Goal: Information Seeking & Learning: Find specific fact

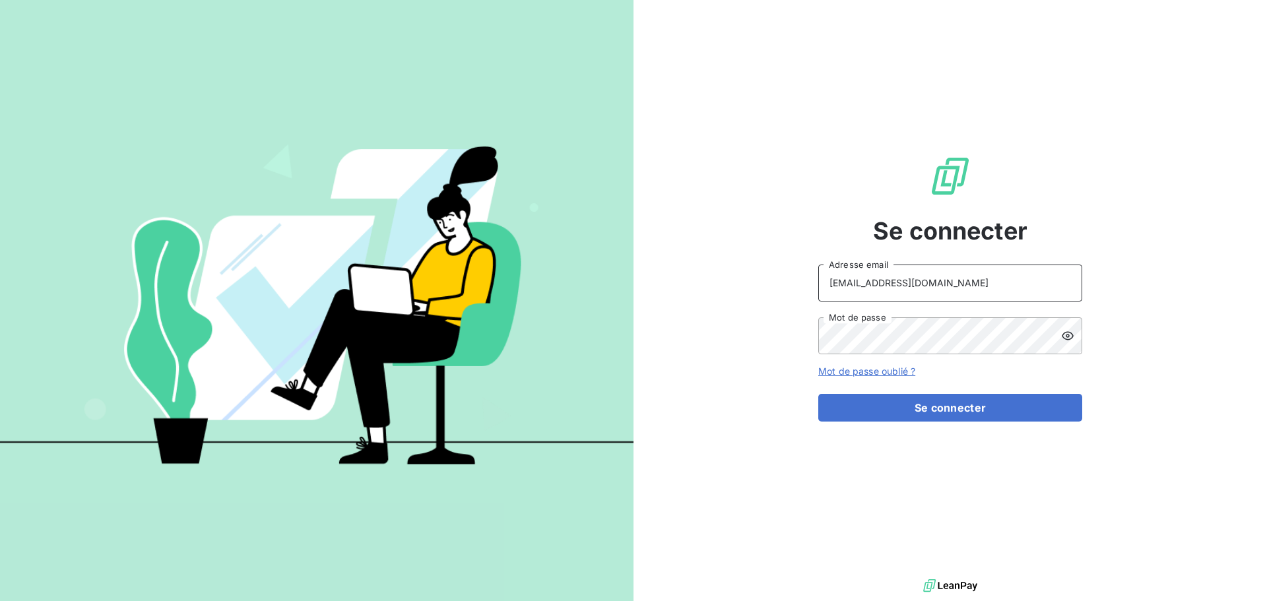
click at [1020, 294] on input "[EMAIL_ADDRESS][DOMAIN_NAME]" at bounding box center [951, 283] width 264 height 37
type input "[EMAIL_ADDRESS][DOMAIN_NAME]"
click at [928, 417] on button "Se connecter" at bounding box center [951, 408] width 264 height 28
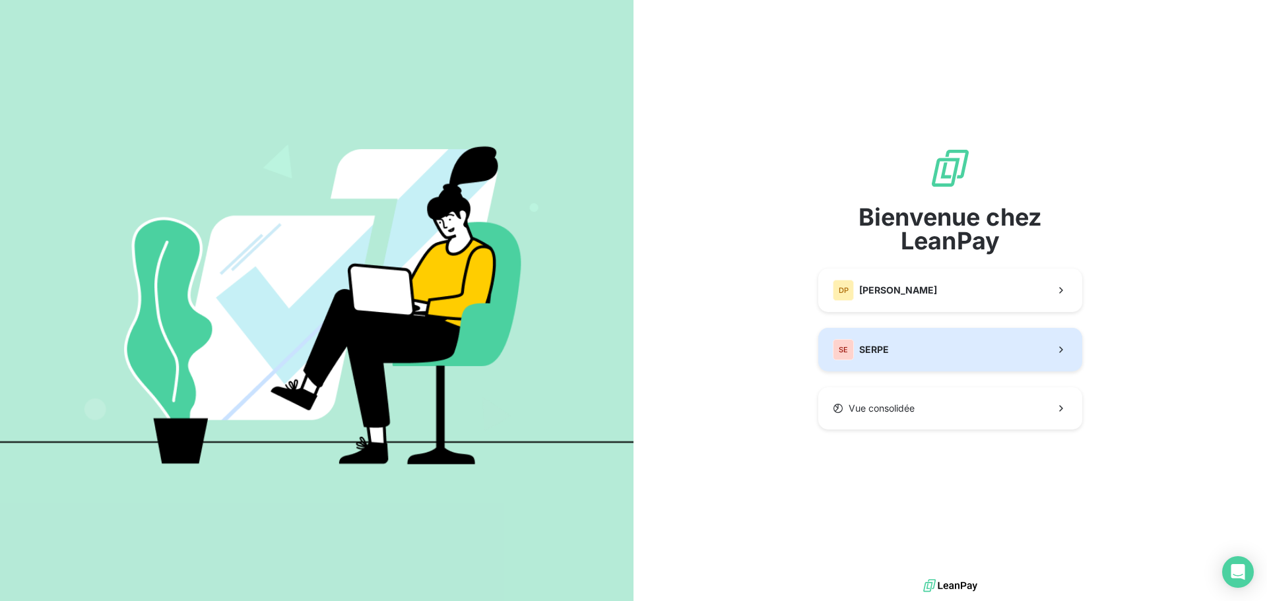
click at [846, 349] on div "SE" at bounding box center [843, 349] width 21 height 21
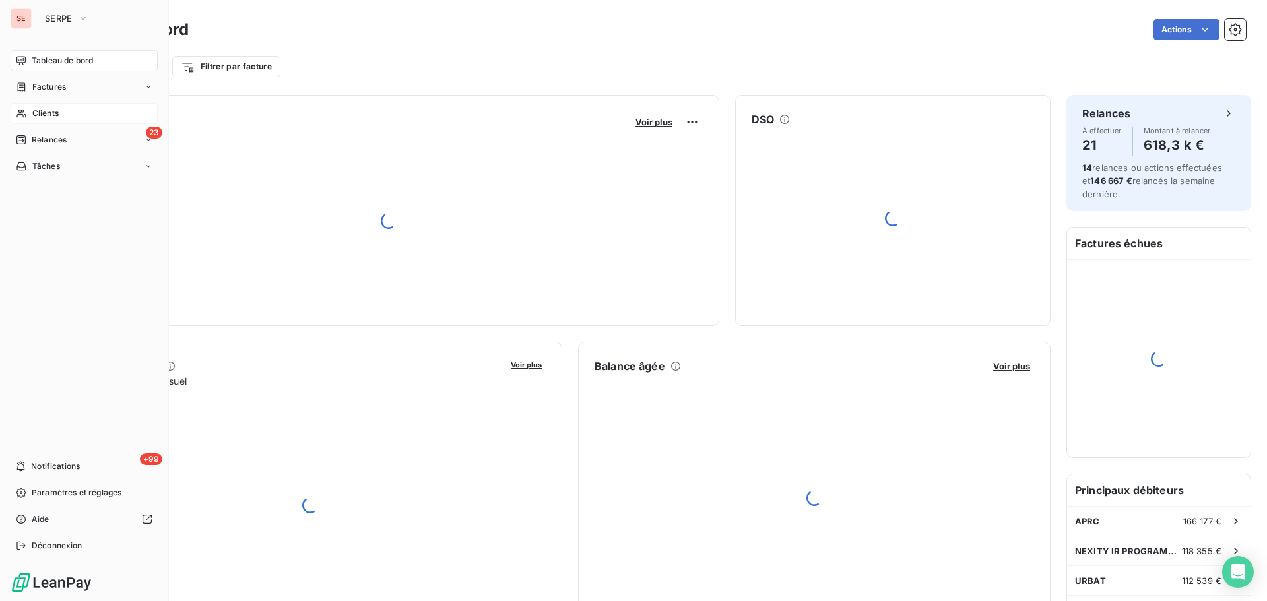
click at [33, 110] on span "Clients" at bounding box center [45, 114] width 26 height 12
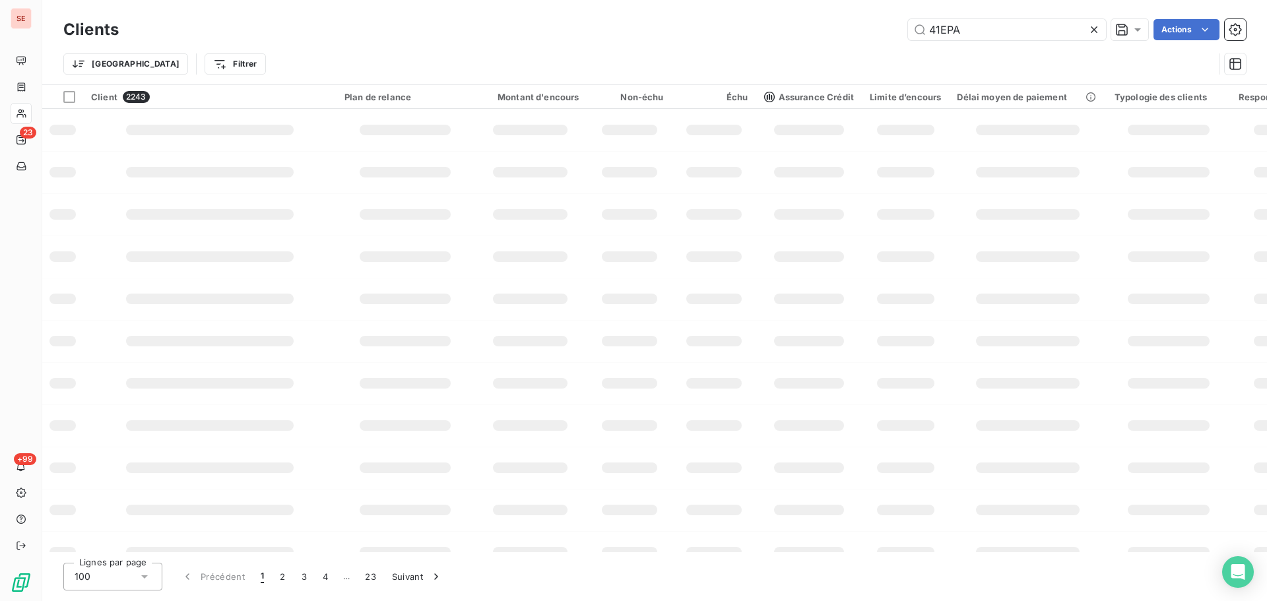
type input "41EPA"
click at [687, 51] on div "Trier Filtrer" at bounding box center [654, 64] width 1183 height 41
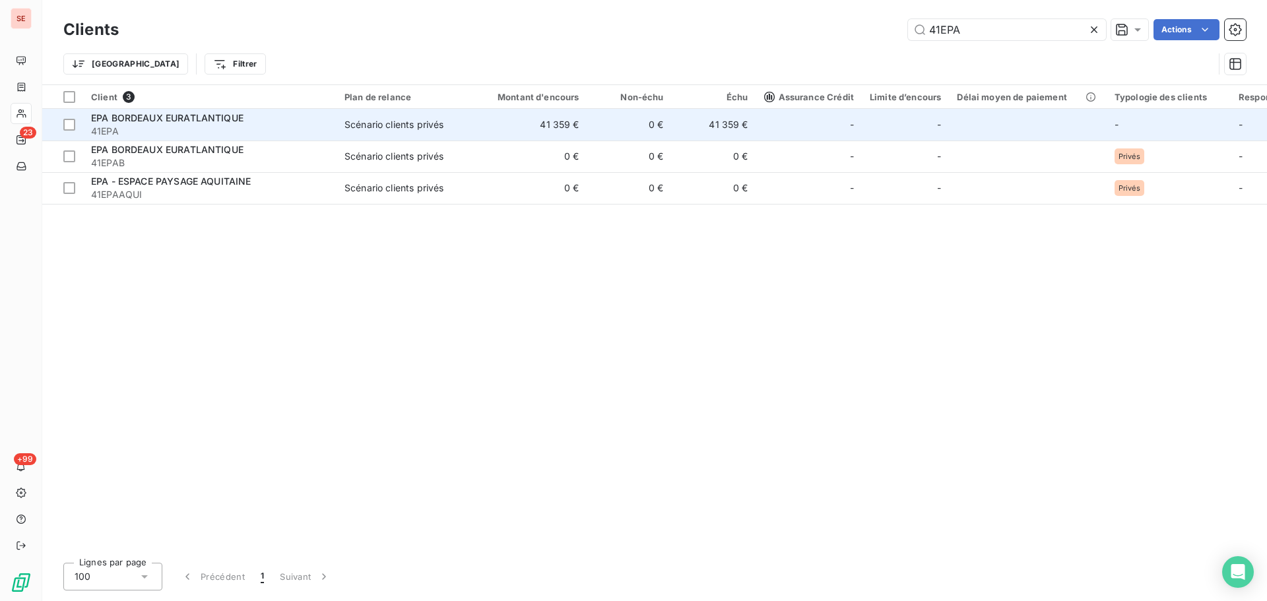
click at [452, 134] on td "Scénario clients privés" at bounding box center [405, 125] width 137 height 32
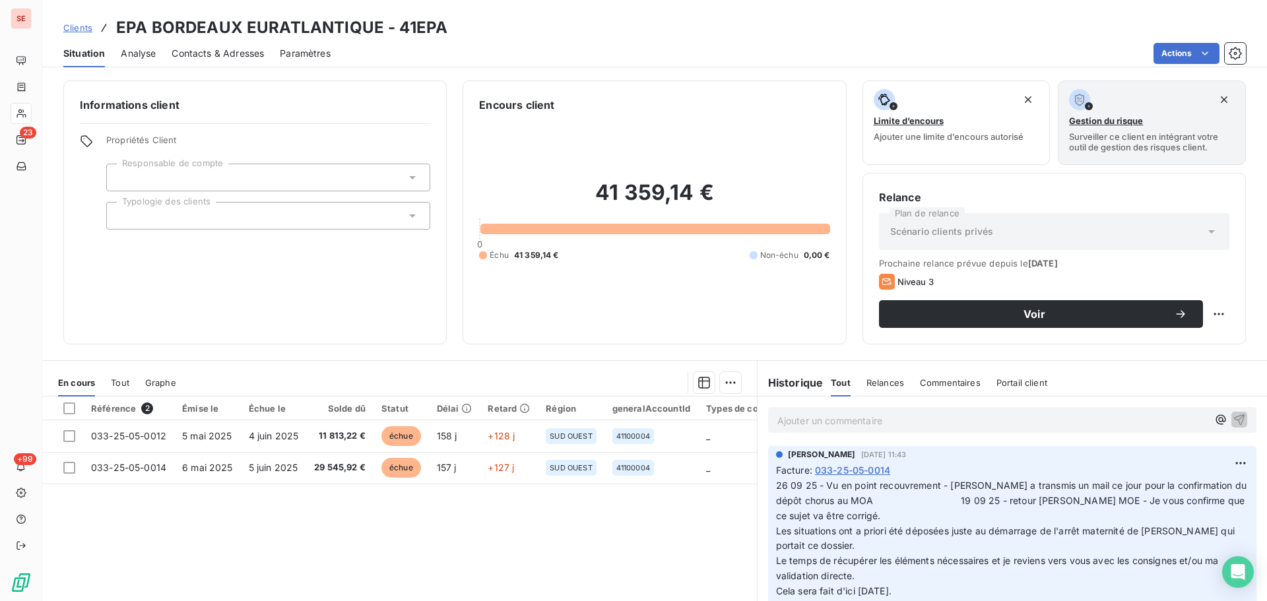
click at [237, 57] on span "Contacts & Adresses" at bounding box center [218, 53] width 92 height 13
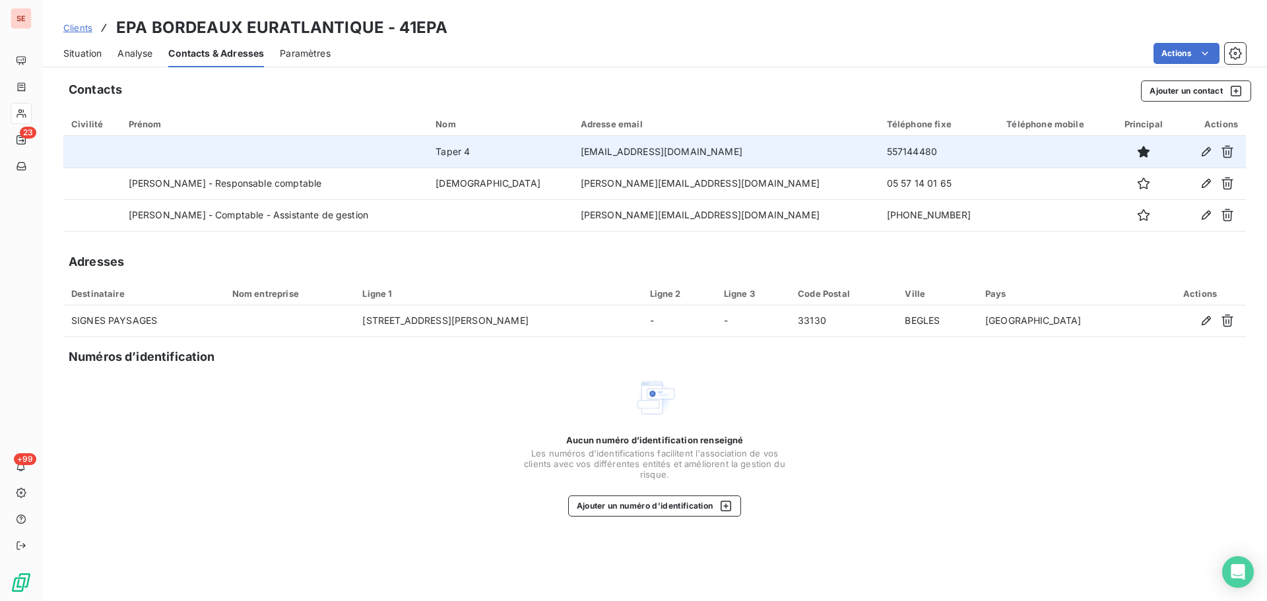
click at [879, 151] on td "557144480" at bounding box center [939, 152] width 120 height 32
copy td "557144480"
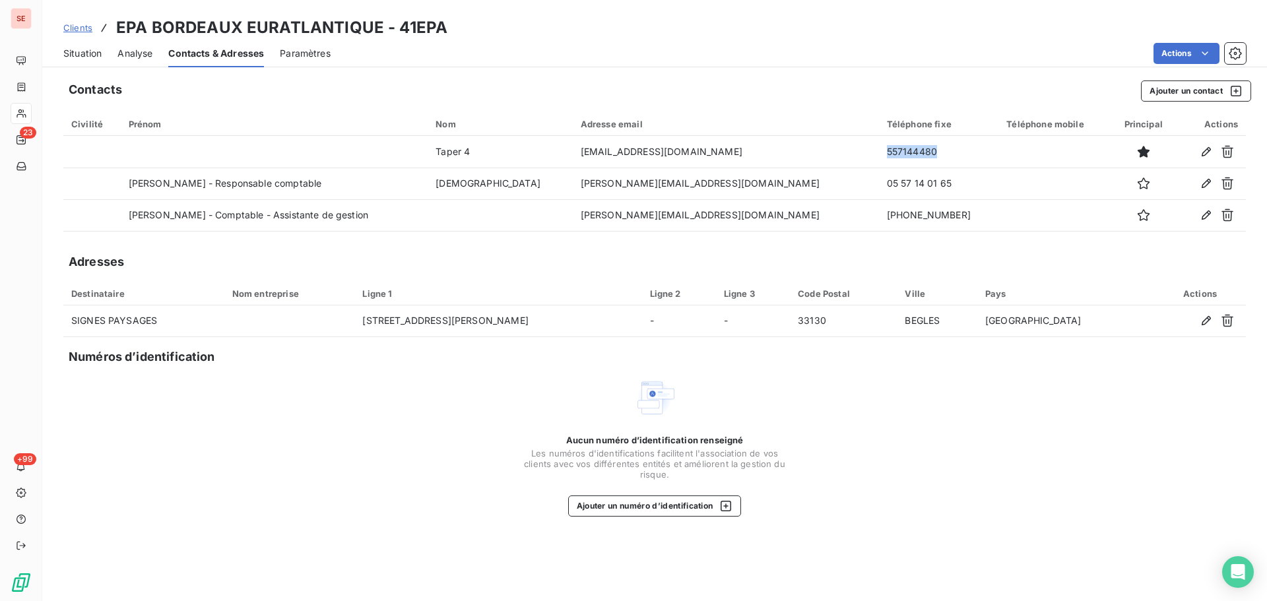
click at [79, 58] on span "Situation" at bounding box center [82, 53] width 38 height 13
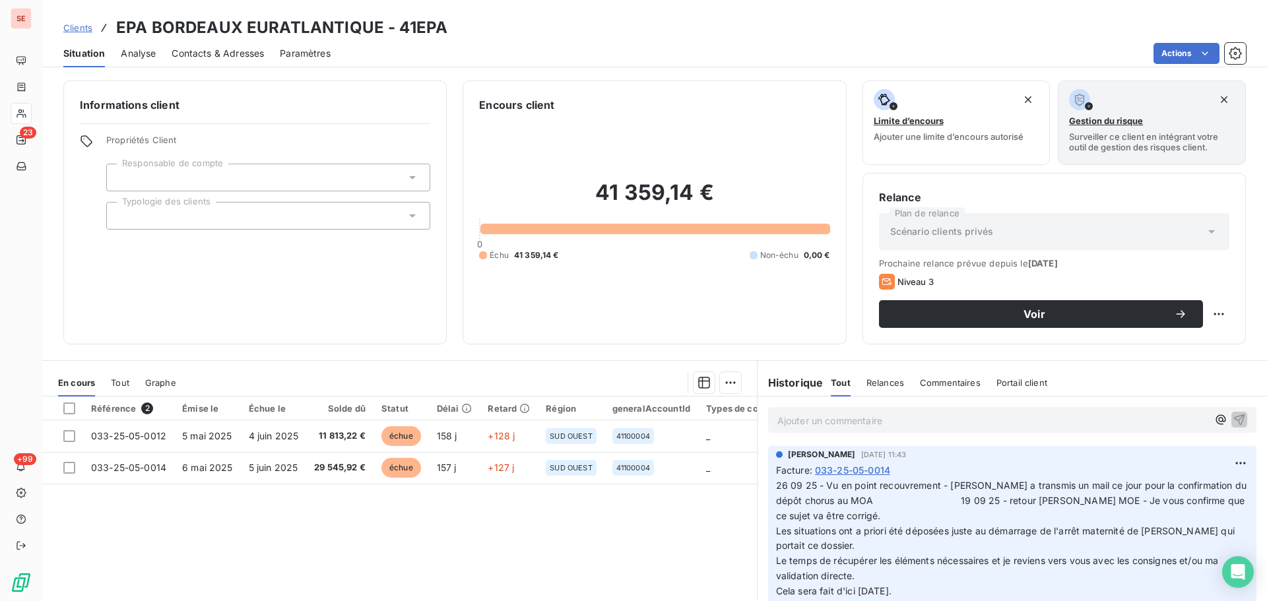
click at [222, 54] on span "Contacts & Adresses" at bounding box center [218, 53] width 92 height 13
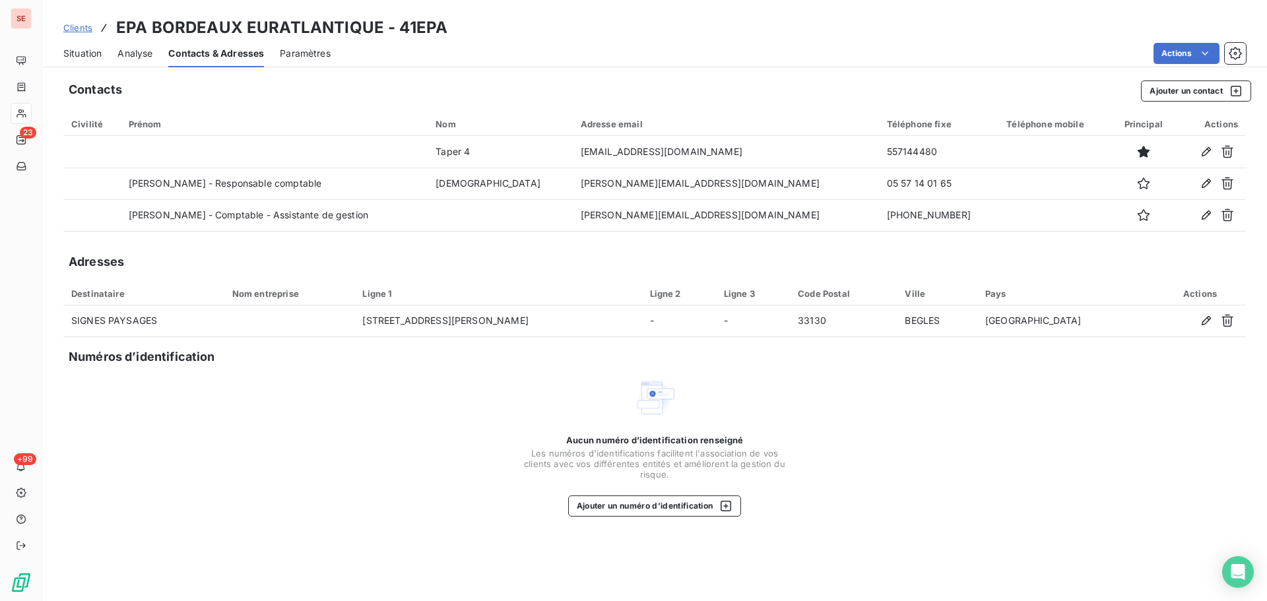
click at [84, 57] on span "Situation" at bounding box center [82, 53] width 38 height 13
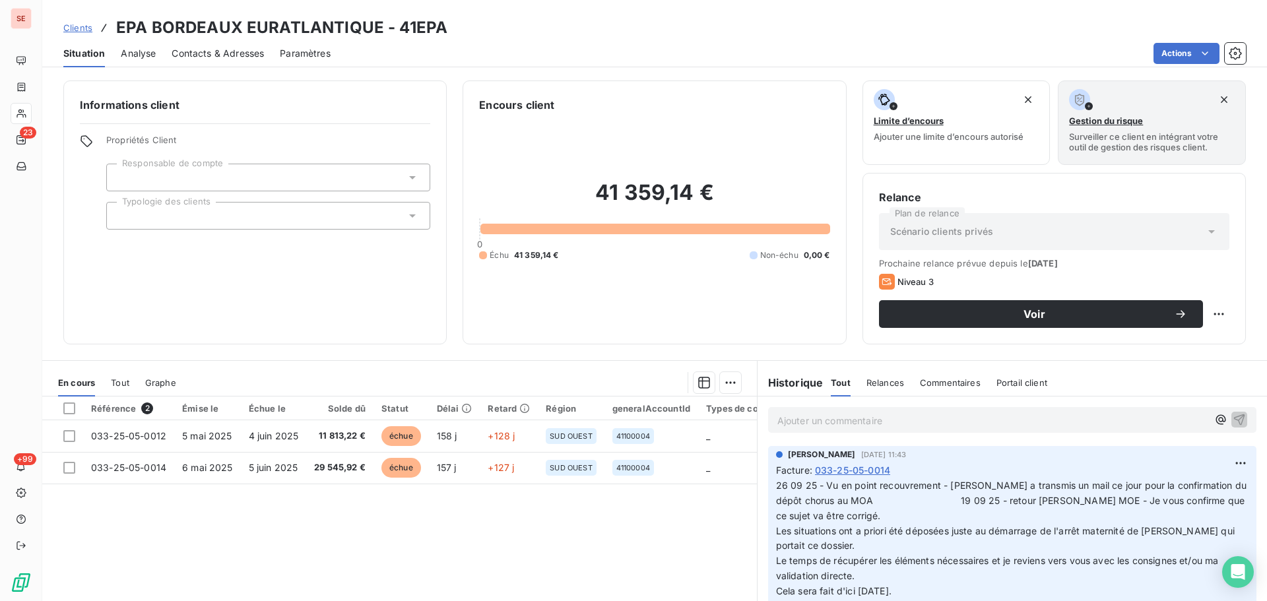
click at [221, 51] on span "Contacts & Adresses" at bounding box center [218, 53] width 92 height 13
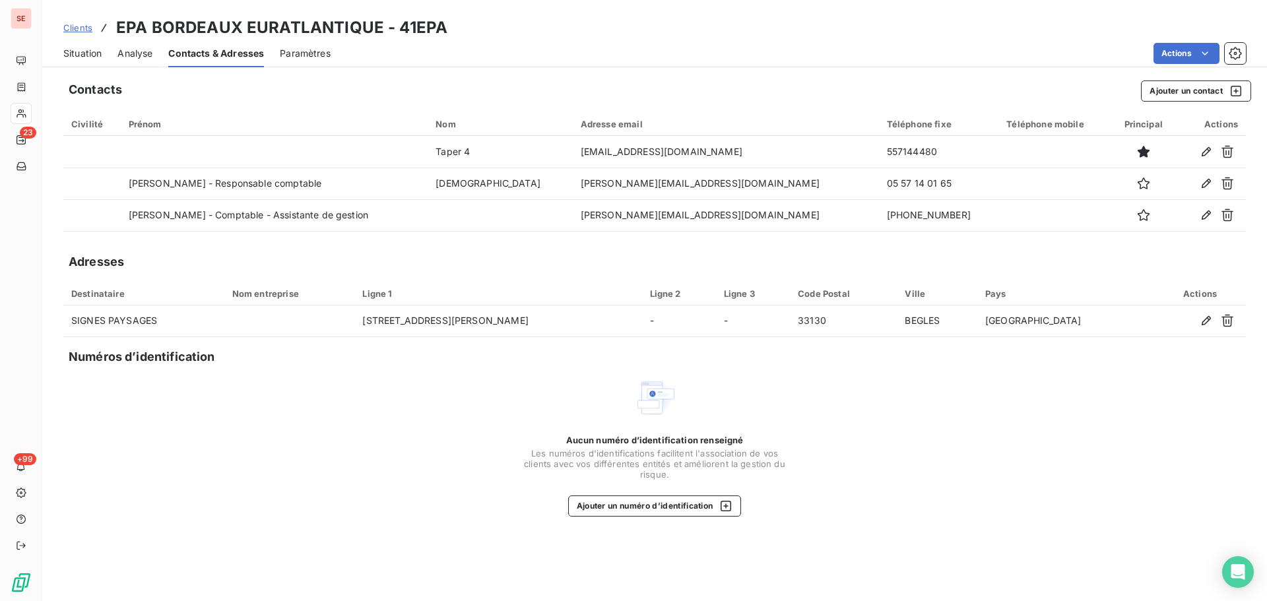
click at [84, 48] on span "Situation" at bounding box center [82, 53] width 38 height 13
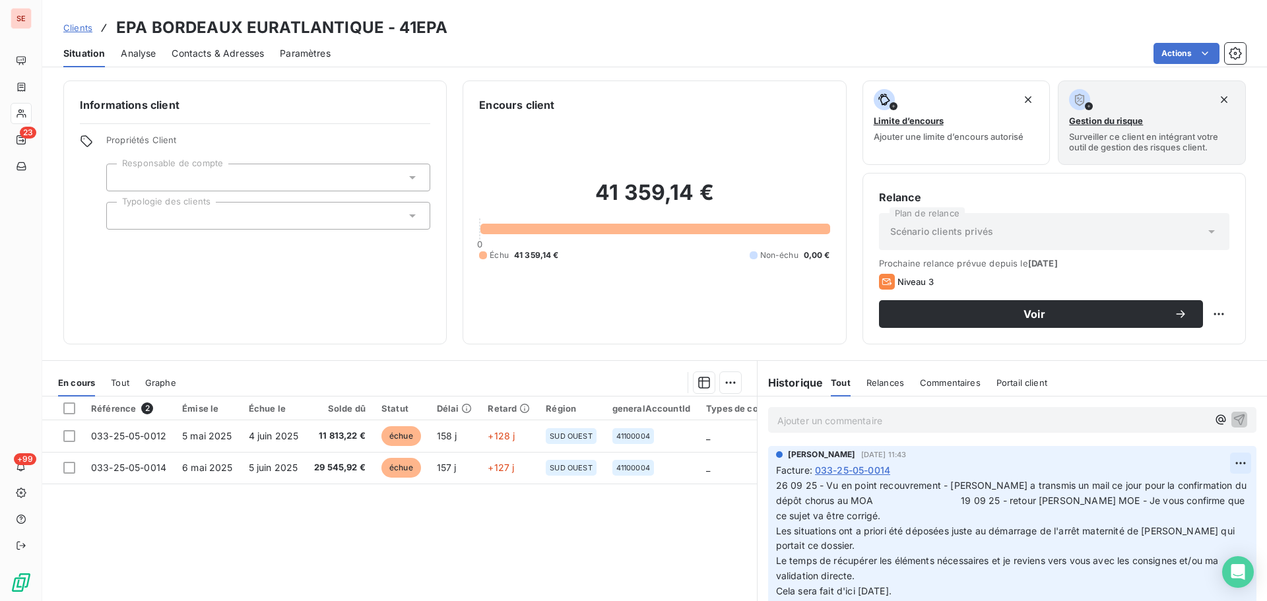
click at [1224, 459] on html "SE 23 +99 Clients EPA BORDEAUX EURATLANTIQUE - 41EPA Situation Analyse Contacts…" at bounding box center [633, 300] width 1267 height 601
click at [1173, 494] on div "Editer" at bounding box center [1190, 492] width 74 height 21
click at [776, 488] on span "26 09 25 - Vu en point recouvrement - [PERSON_NAME] a transmis un mail ce jour …" at bounding box center [1005, 538] width 459 height 117
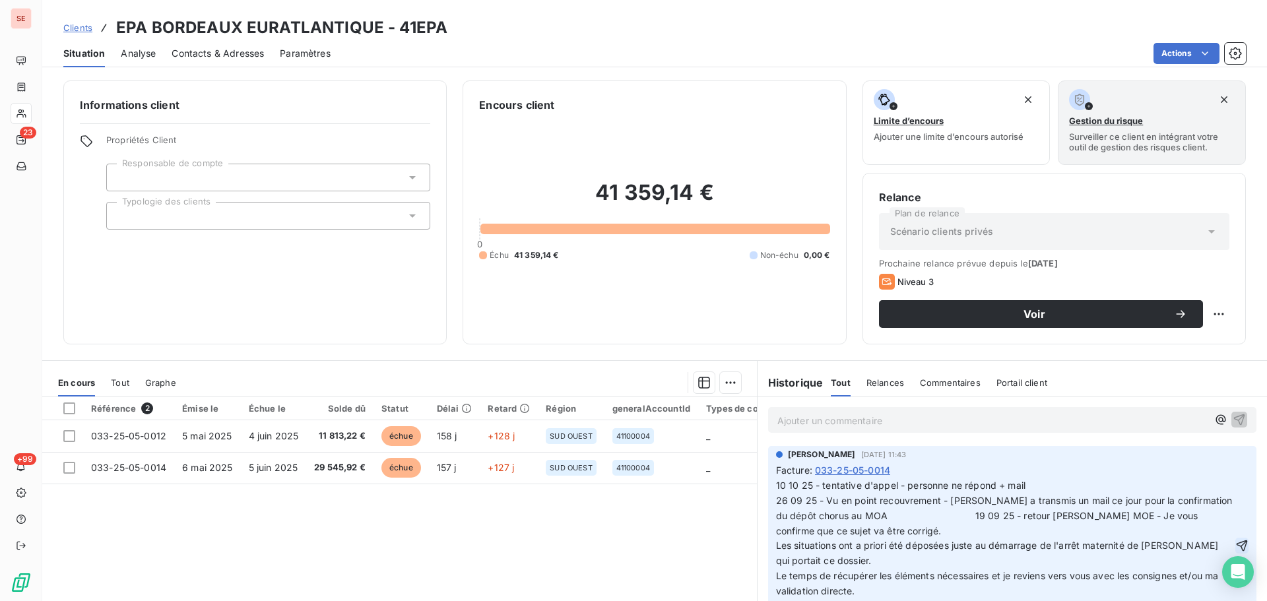
click at [1236, 547] on icon "button" at bounding box center [1242, 545] width 13 height 13
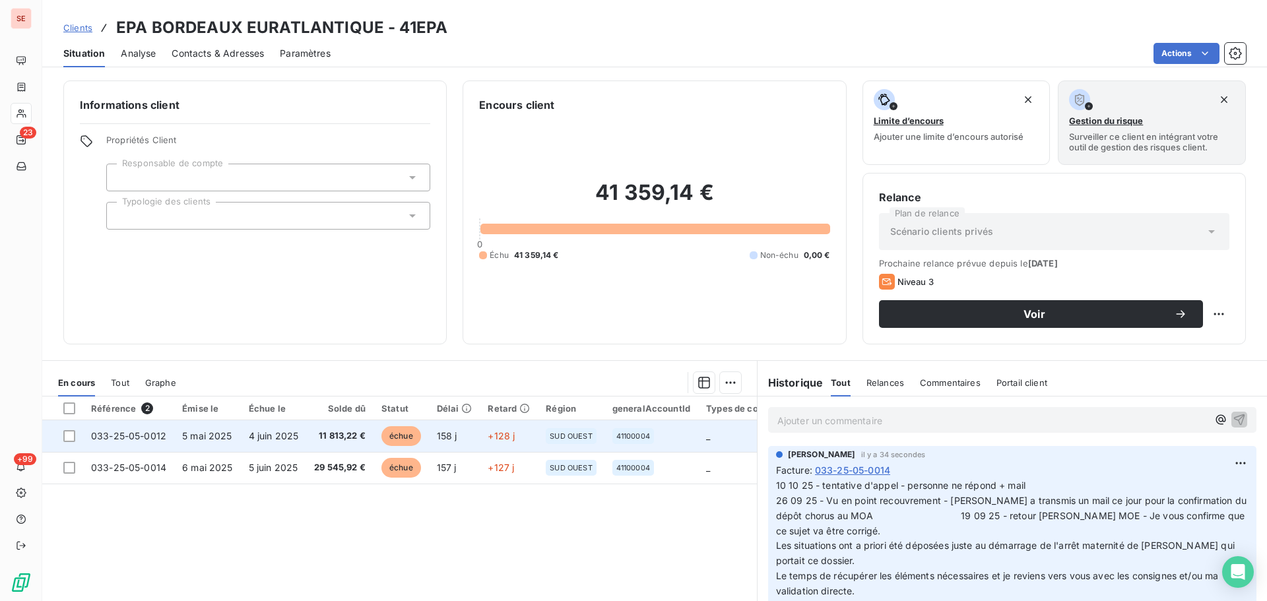
click at [339, 444] on td "11 813,22 €" at bounding box center [339, 436] width 67 height 32
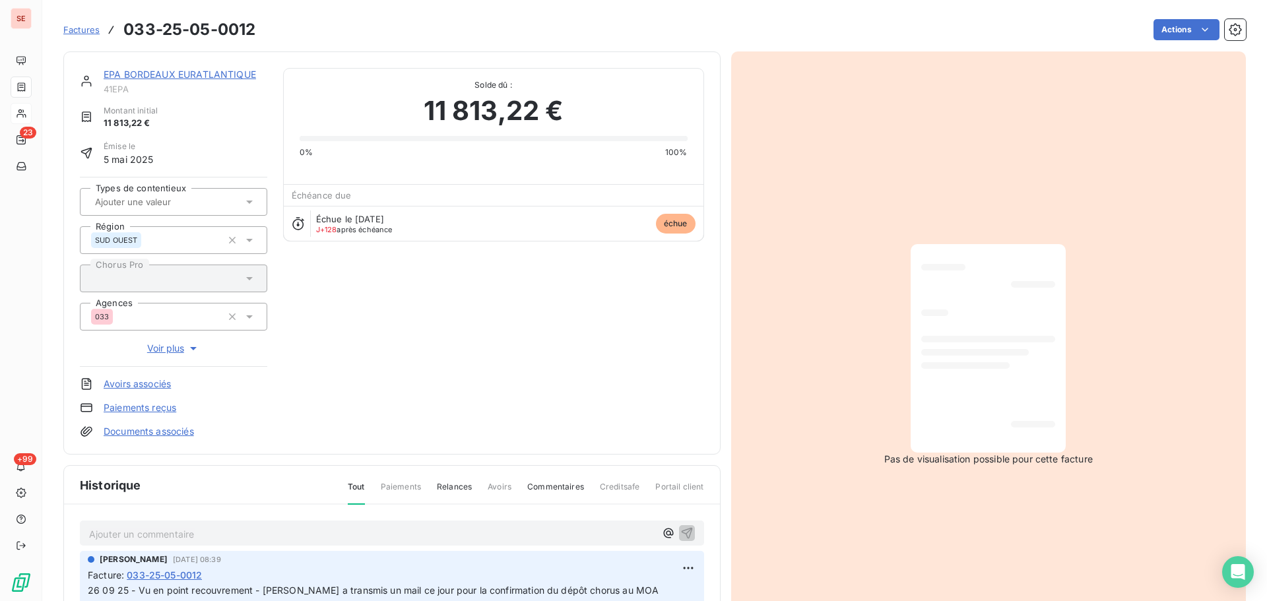
click at [218, 31] on h3 "033-25-05-0012" at bounding box center [189, 30] width 132 height 24
copy section "033-25-05-0012 Actions"
click at [208, 78] on link "EPA BORDEAUX EURATLANTIQUE" at bounding box center [180, 74] width 152 height 11
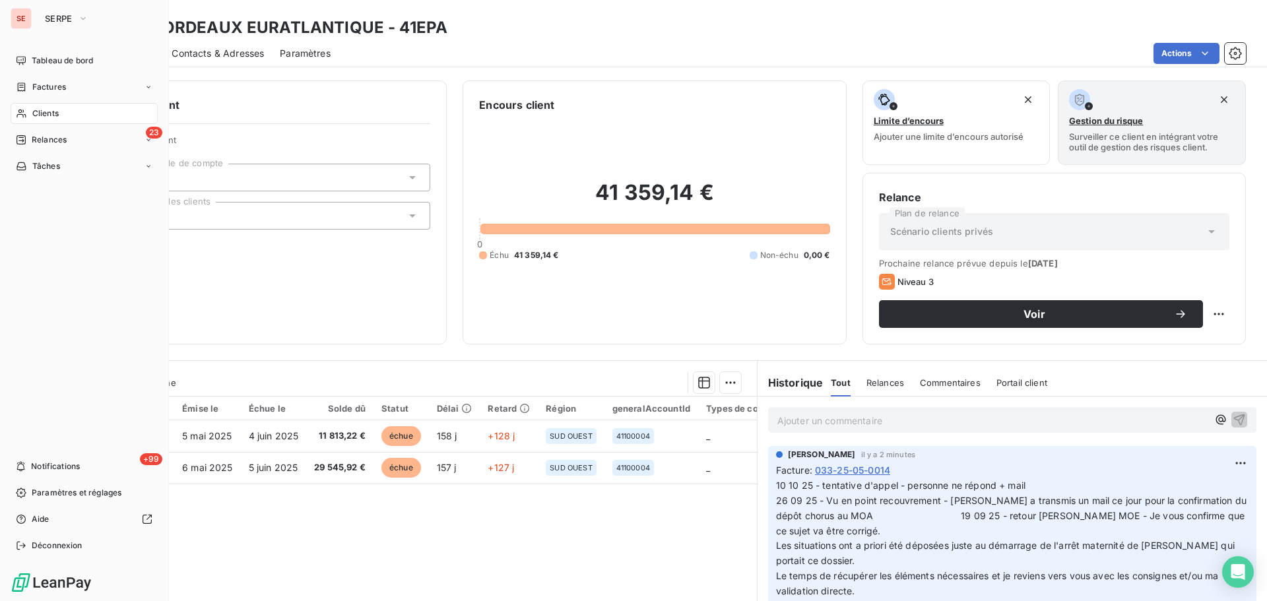
click at [50, 108] on span "Clients" at bounding box center [45, 114] width 26 height 12
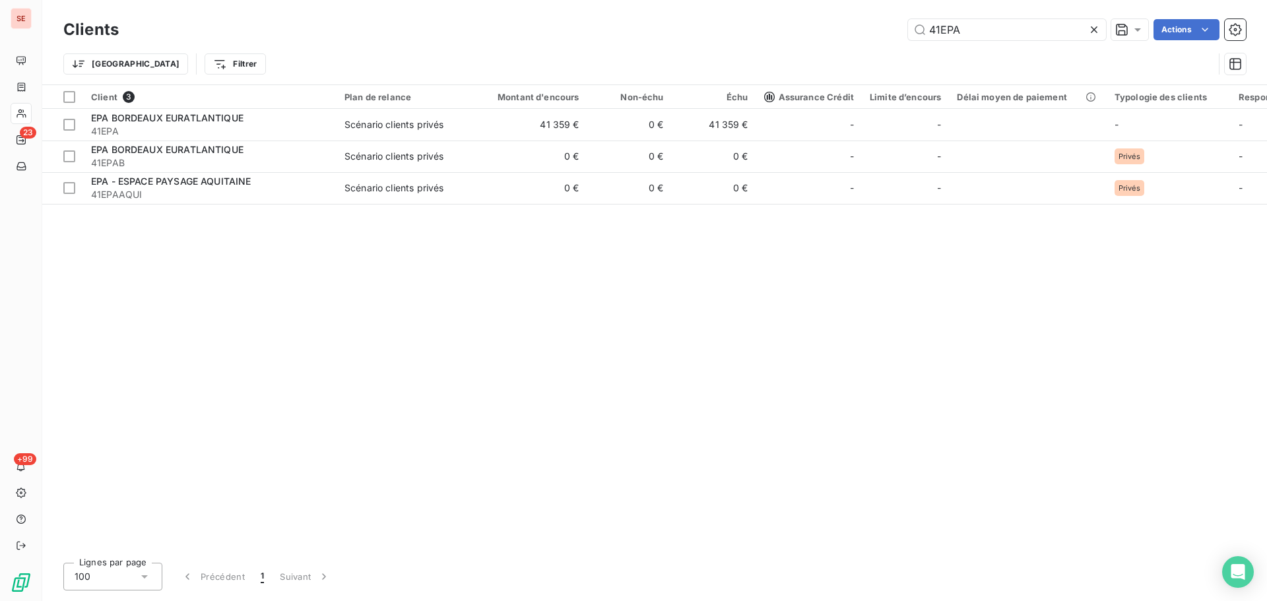
drag, startPoint x: 978, startPoint y: 25, endPoint x: 798, endPoint y: 40, distance: 180.2
click at [809, 40] on div "Clients 41EPA Actions" at bounding box center [654, 30] width 1183 height 28
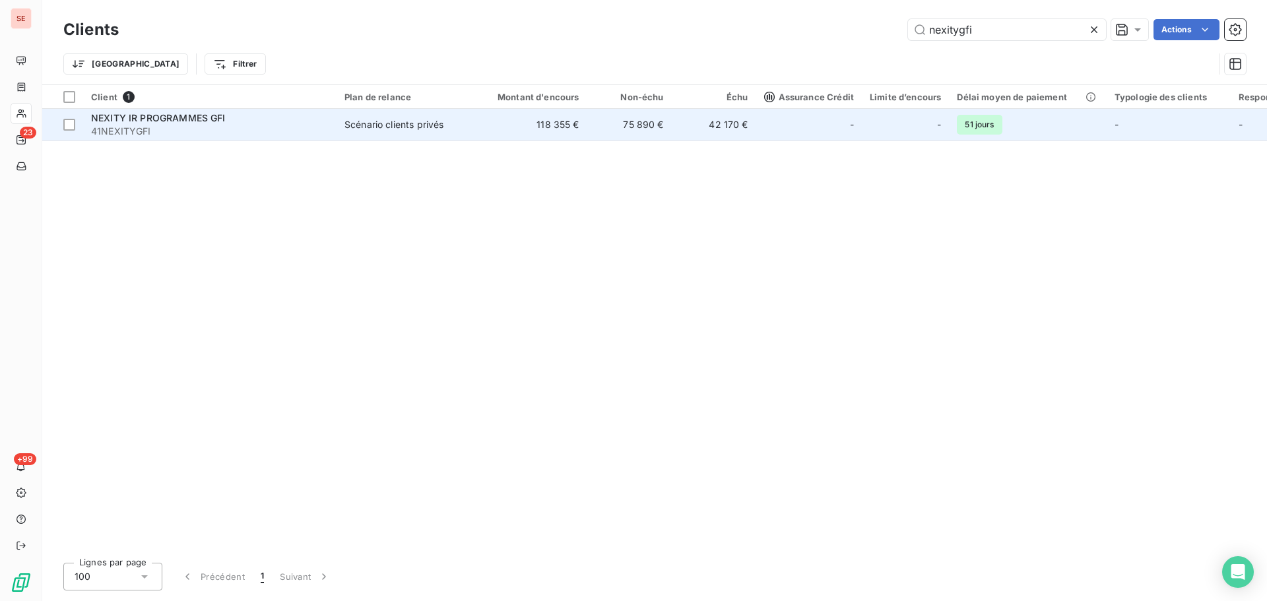
type input "nexitygfi"
click at [459, 119] on span "Scénario clients privés" at bounding box center [405, 124] width 121 height 13
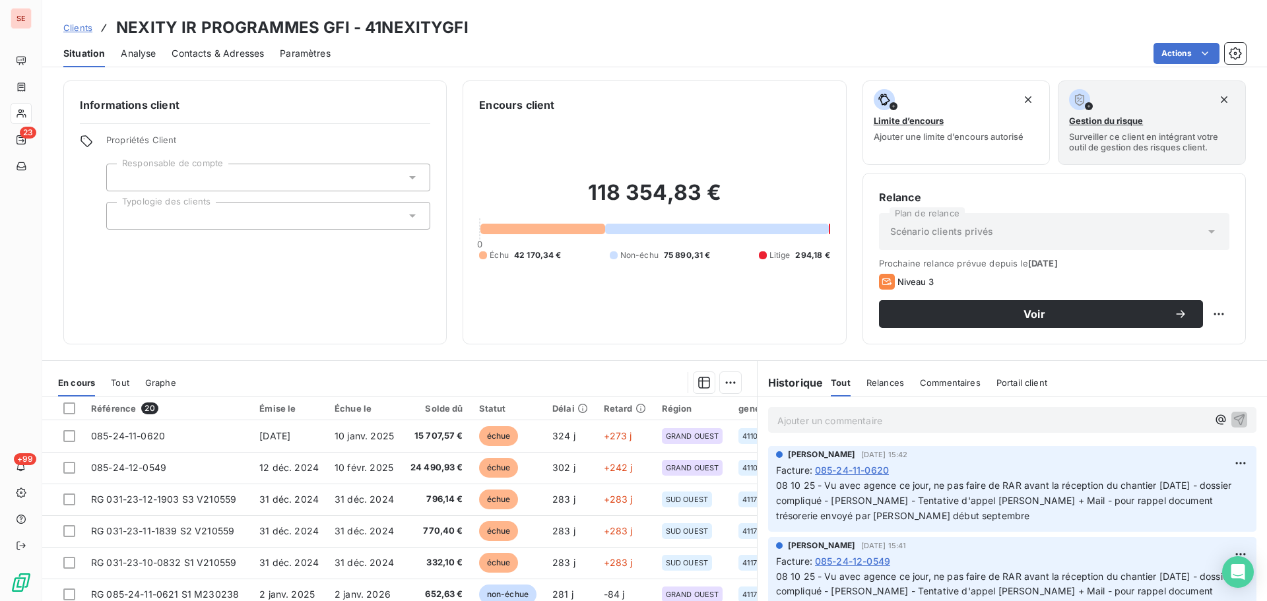
click at [217, 63] on div "Contacts & Adresses" at bounding box center [218, 54] width 92 height 28
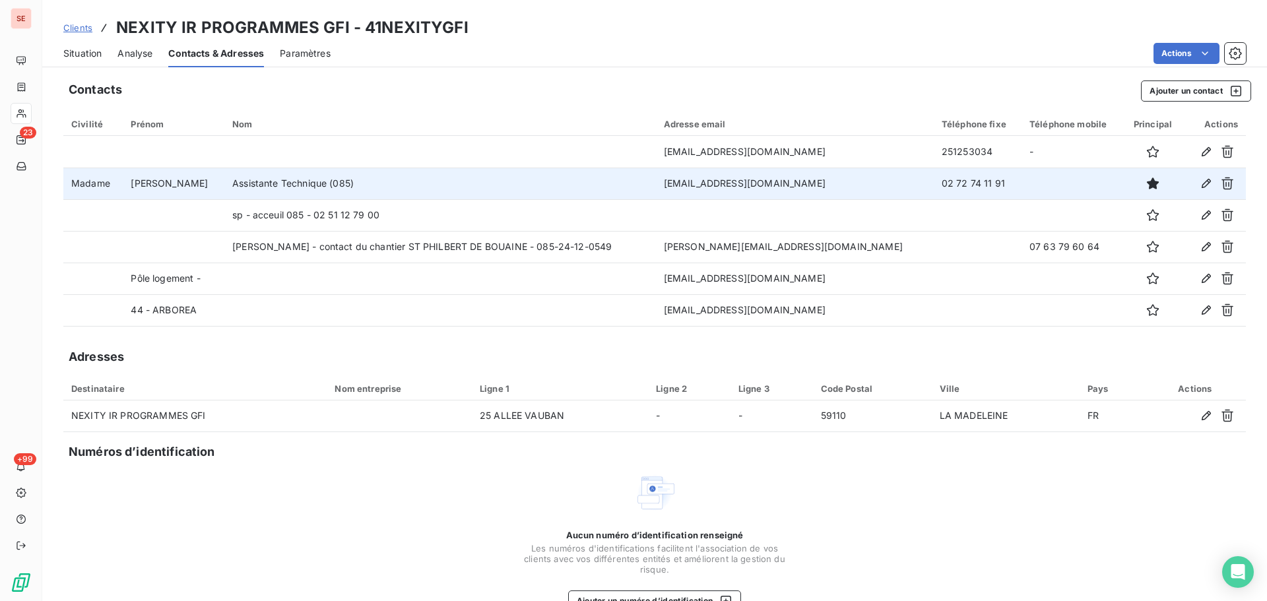
click at [970, 181] on td "02 72 74 11 91" at bounding box center [978, 184] width 88 height 32
copy td "02 72 74 11 91"
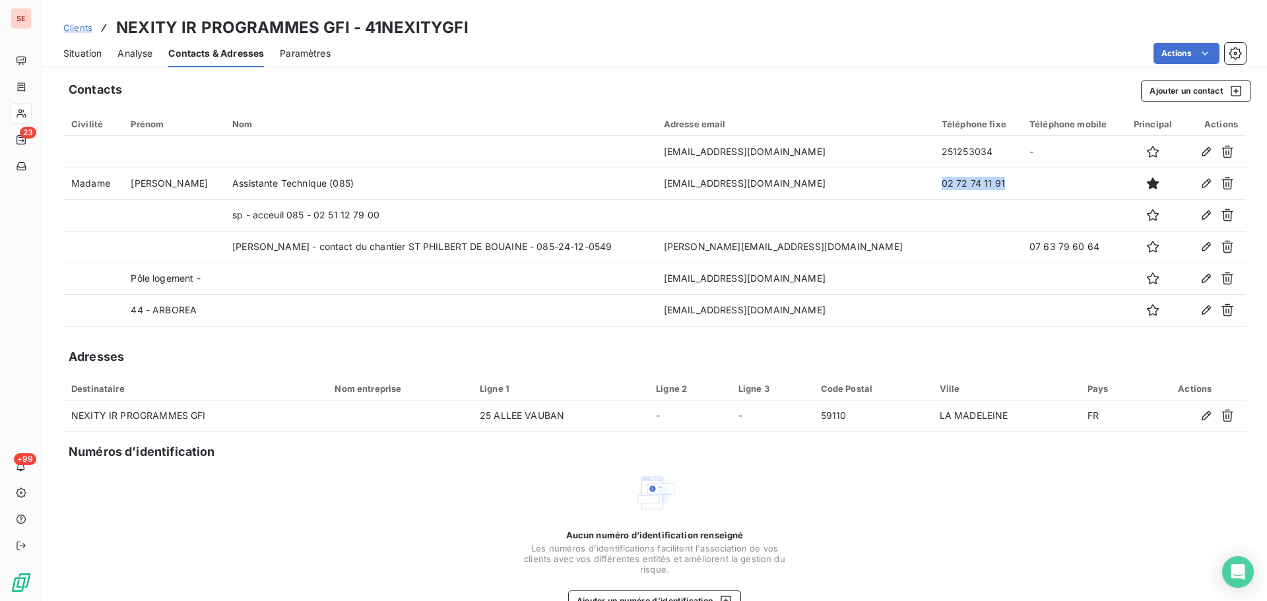
click at [86, 53] on span "Situation" at bounding box center [82, 53] width 38 height 13
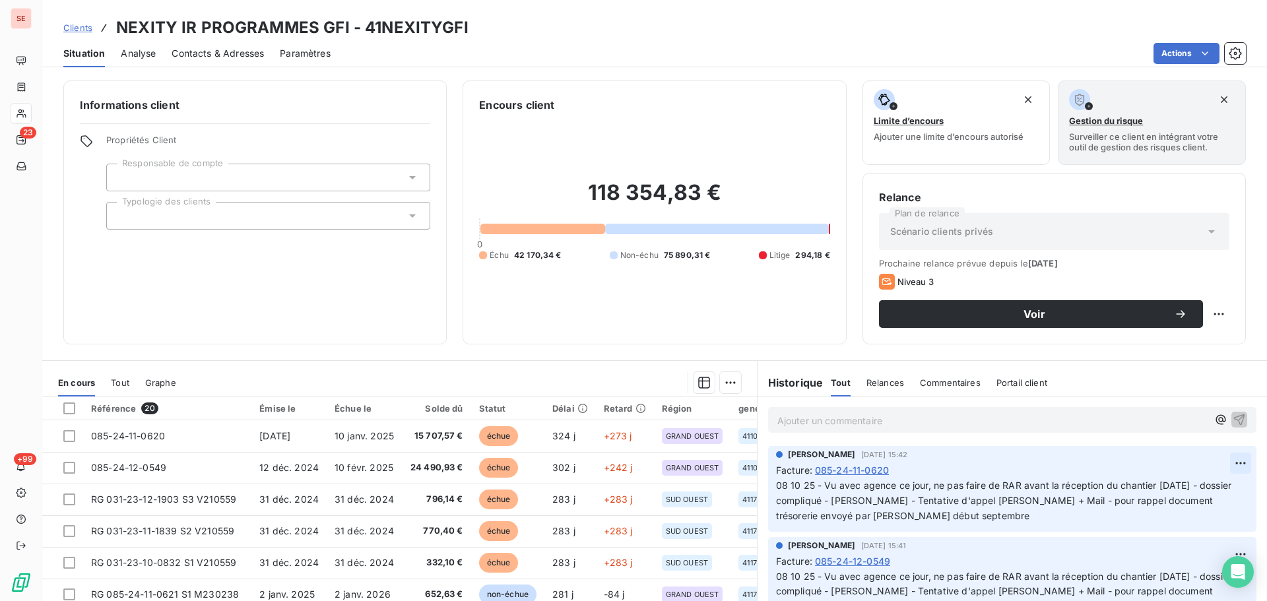
click at [1223, 460] on html "SE 23 +99 Clients NEXITY IR PROGRAMMES GFI - 41NEXITYGFI Situation Analyse Cont…" at bounding box center [633, 300] width 1267 height 601
click at [1196, 491] on div "Editer" at bounding box center [1190, 492] width 74 height 21
click at [776, 490] on span "08 10 25 - Vu avec agence ce jour, ne pas faire de RAR avant la réception du ch…" at bounding box center [1005, 501] width 458 height 42
click at [836, 490] on span "10 & 08 10 25 - Vu avec agence ce jour, ne pas faire de RAR avant la réception …" at bounding box center [999, 501] width 446 height 42
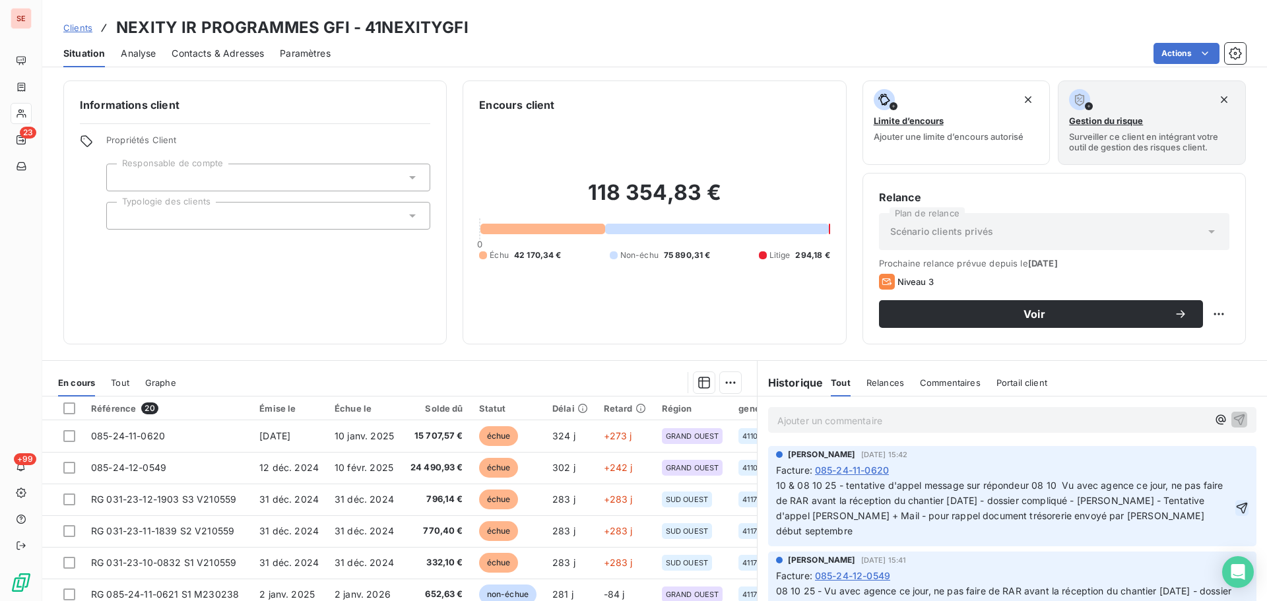
click at [1236, 505] on icon "button" at bounding box center [1242, 508] width 13 height 13
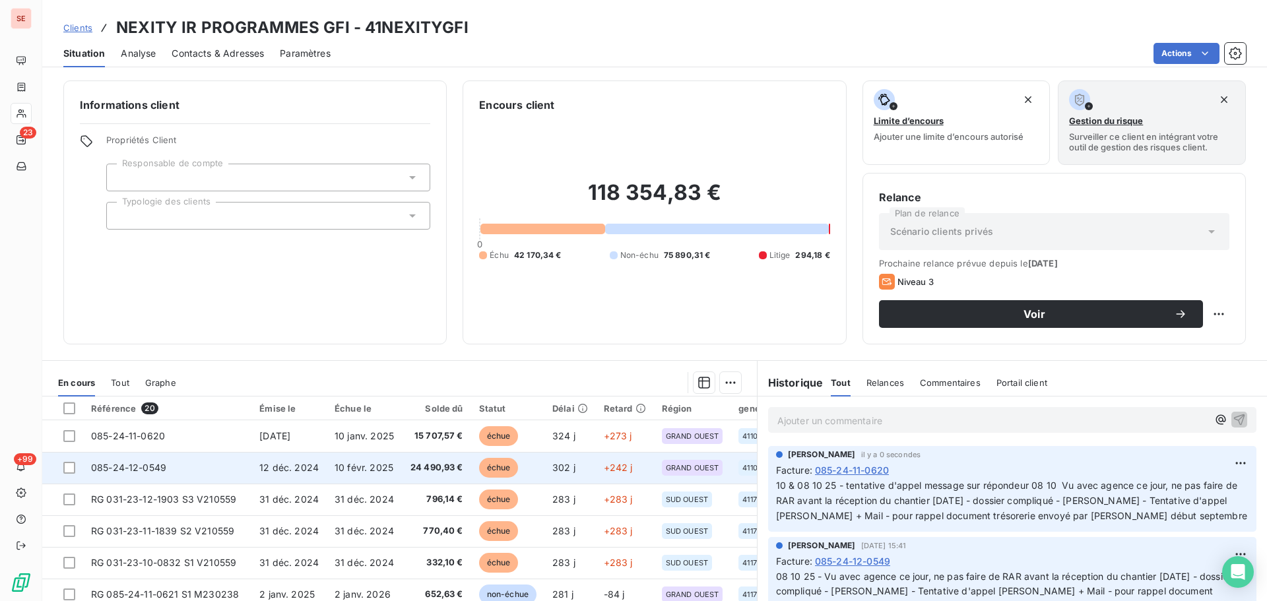
click at [438, 455] on td "24 490,93 €" at bounding box center [437, 468] width 69 height 32
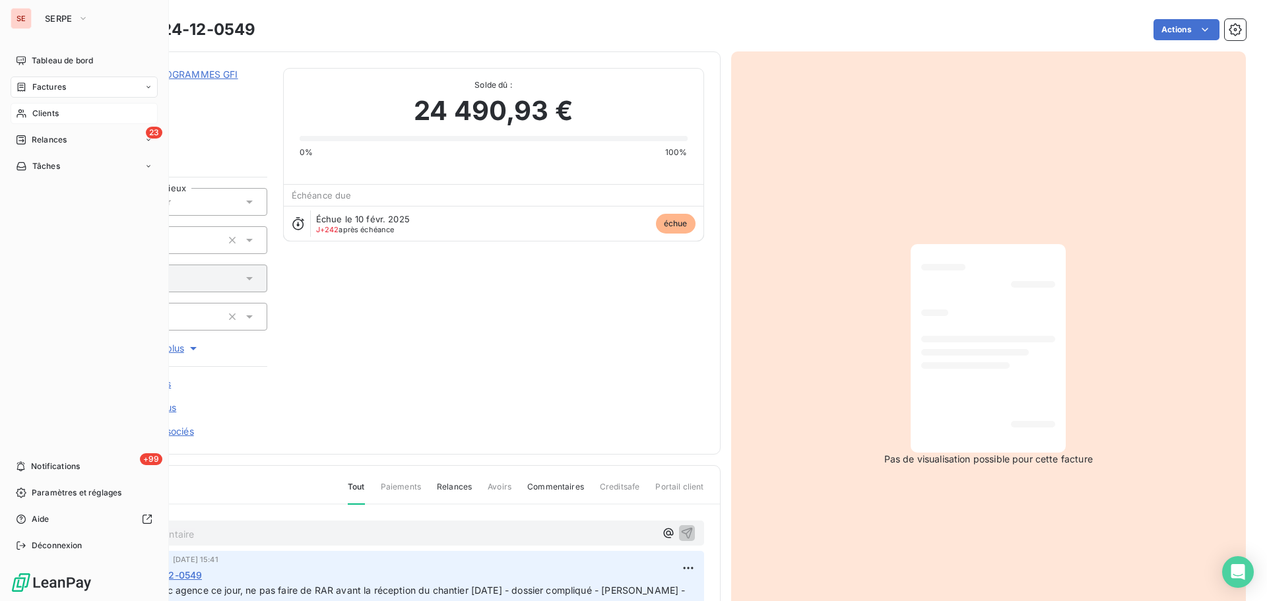
click at [61, 88] on span "Factures" at bounding box center [49, 87] width 34 height 12
click at [28, 116] on div "Clients" at bounding box center [84, 113] width 147 height 21
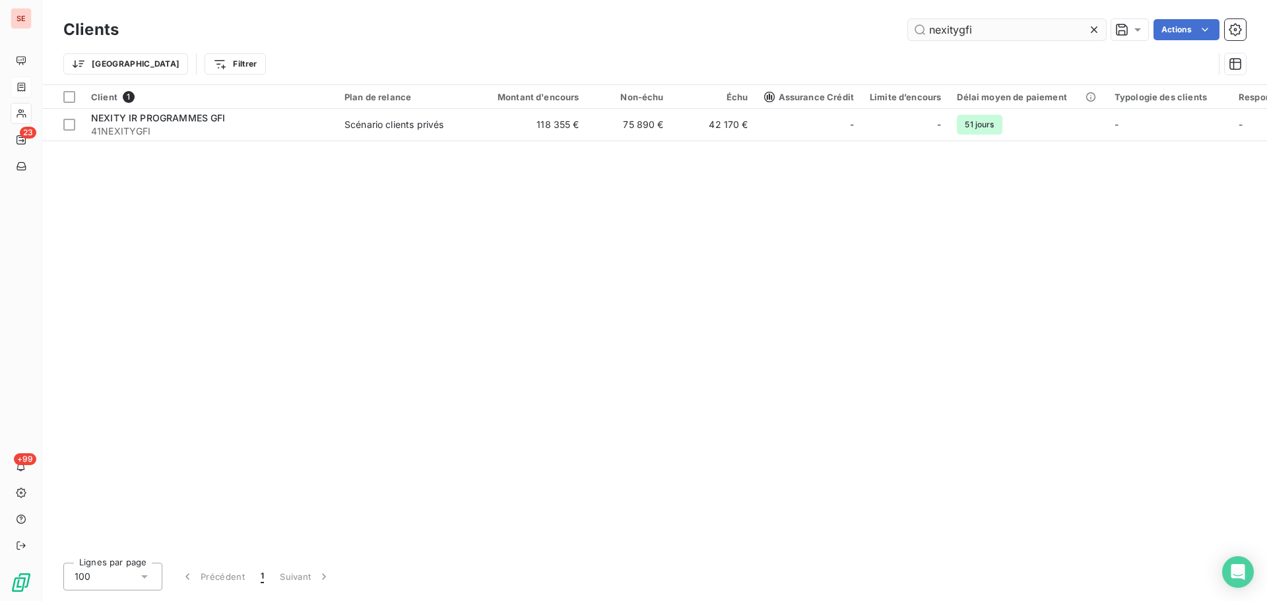
click at [961, 31] on input "nexitygfi" at bounding box center [1007, 29] width 198 height 21
drag, startPoint x: 1003, startPoint y: 31, endPoint x: 830, endPoint y: 15, distance: 173.7
click at [823, 15] on div "Clients nexitygfi Actions Trier Filtrer" at bounding box center [654, 42] width 1225 height 84
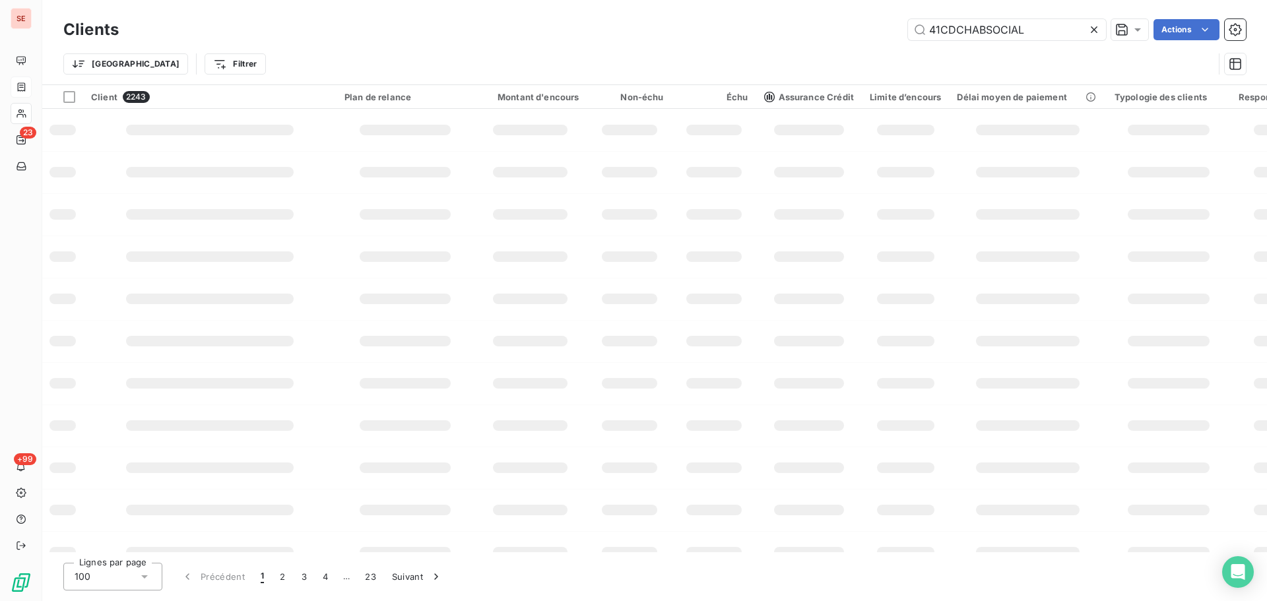
type input "41CDCHABSOCIAL"
click at [767, 46] on div "Trier Filtrer" at bounding box center [654, 64] width 1183 height 41
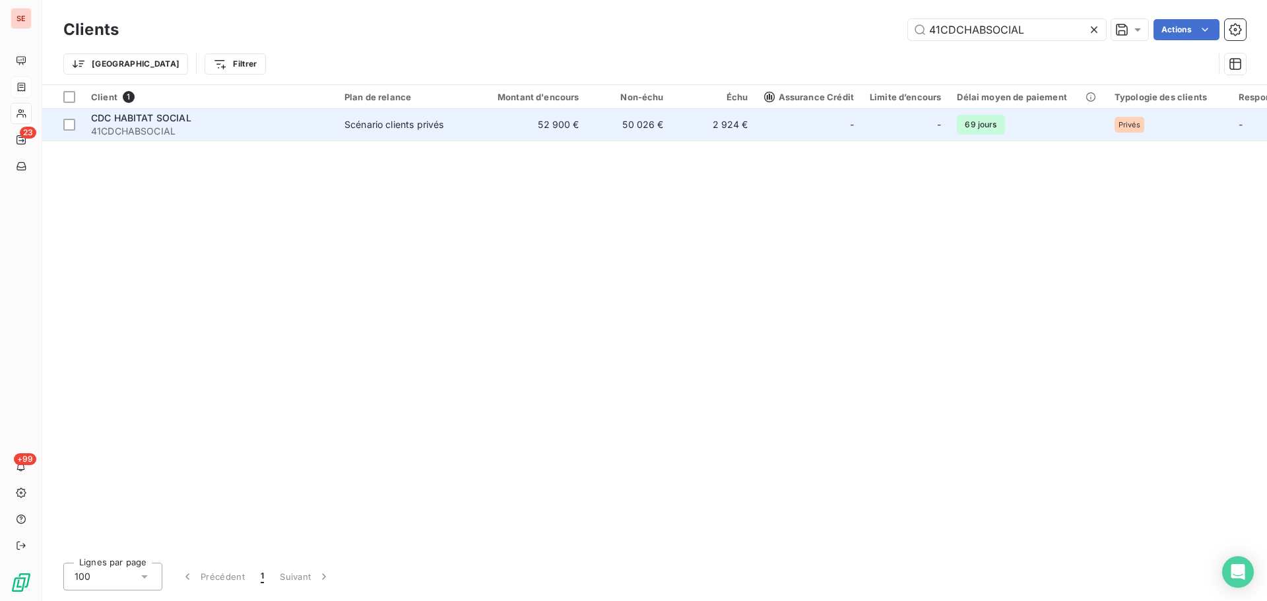
click at [617, 126] on td "50 026 €" at bounding box center [629, 125] width 84 height 32
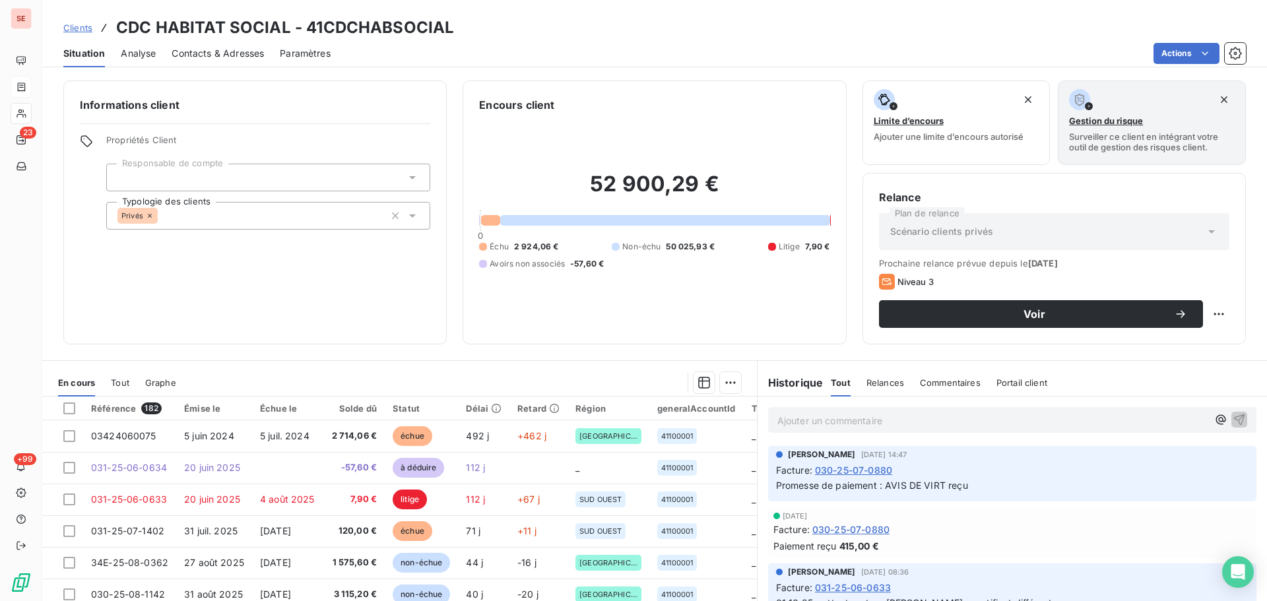
click at [416, 31] on h3 "CDC HABITAT SOCIAL - 41CDCHABSOCIAL" at bounding box center [285, 28] width 338 height 24
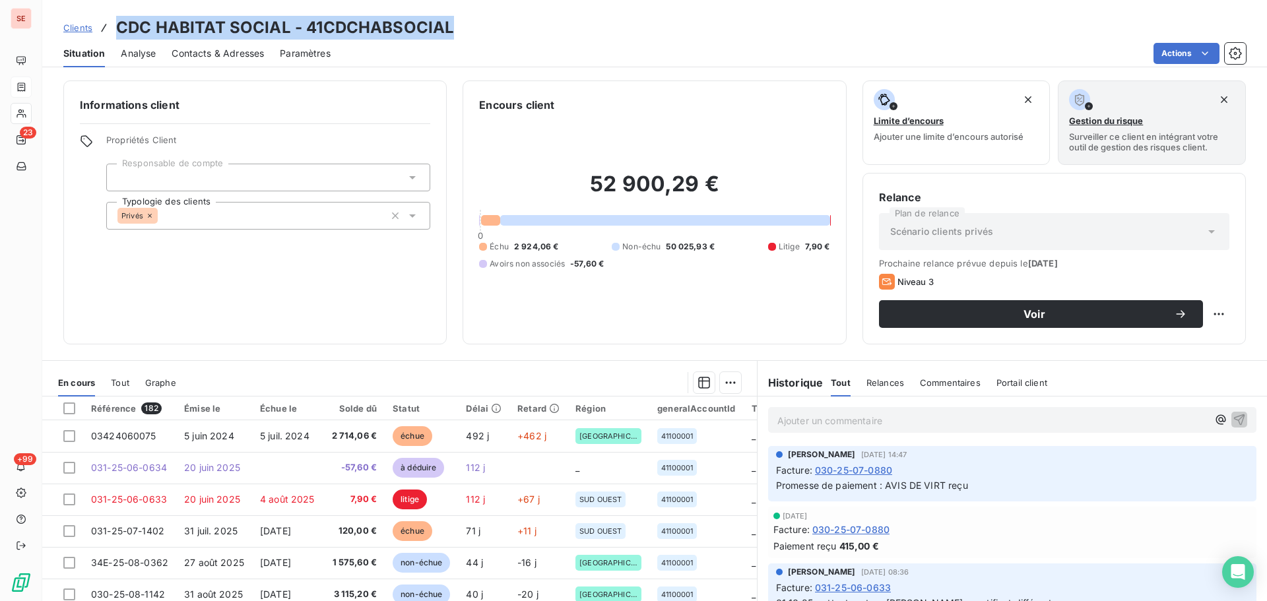
click at [416, 31] on h3 "CDC HABITAT SOCIAL - 41CDCHABSOCIAL" at bounding box center [285, 28] width 338 height 24
drag, startPoint x: 416, startPoint y: 31, endPoint x: 399, endPoint y: 25, distance: 17.5
click at [399, 25] on h3 "CDC HABITAT SOCIAL - 41CDCHABSOCIAL" at bounding box center [285, 28] width 338 height 24
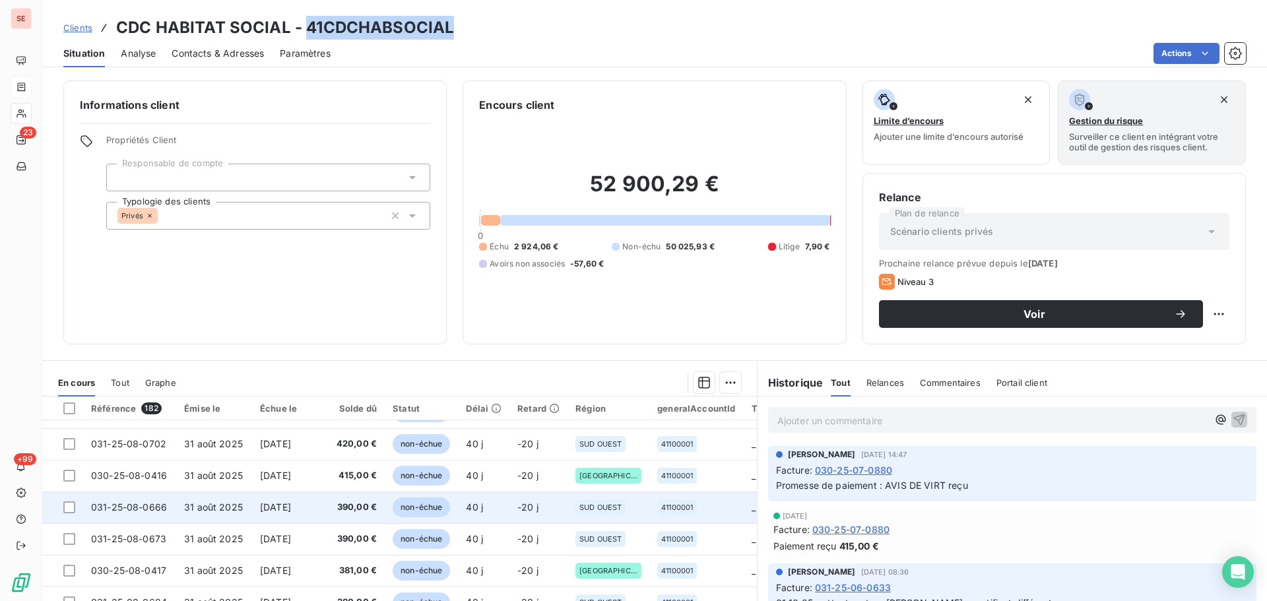
scroll to position [89, 0]
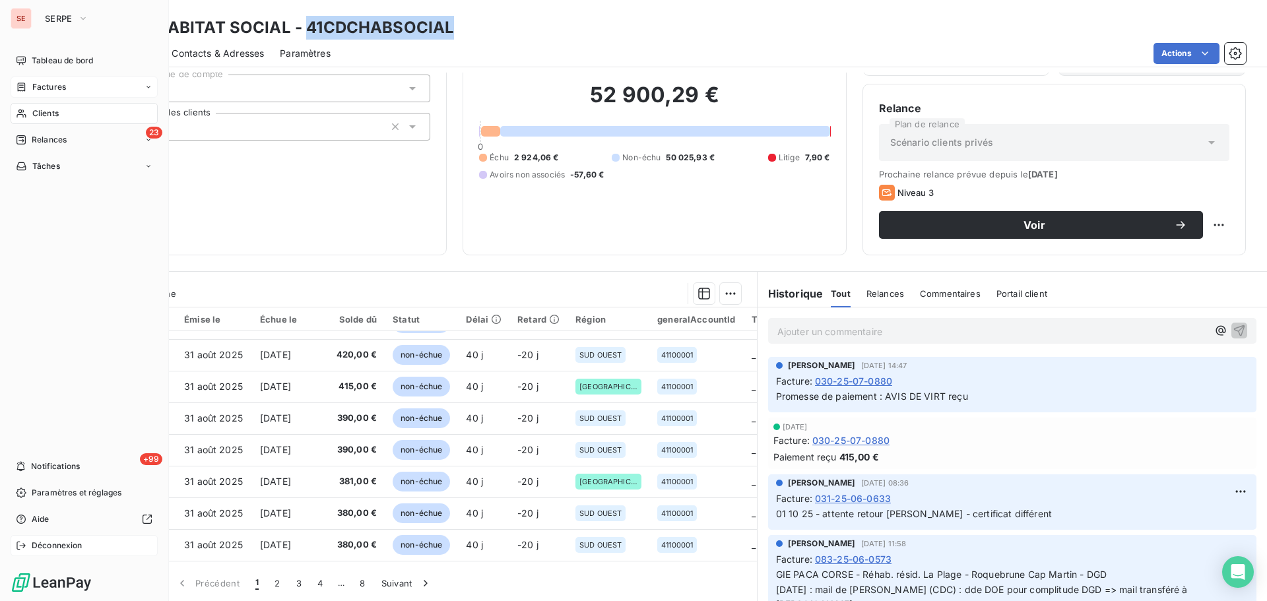
click at [28, 547] on div "Déconnexion" at bounding box center [84, 545] width 147 height 21
